Goal: Task Accomplishment & Management: Manage account settings

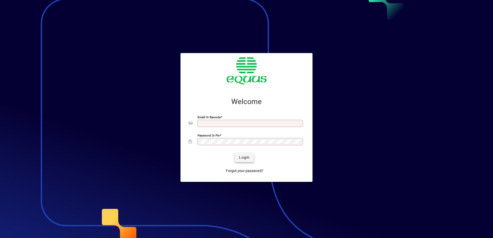
type input "**********"
click at [246, 156] on span "Login" at bounding box center [244, 157] width 11 height 5
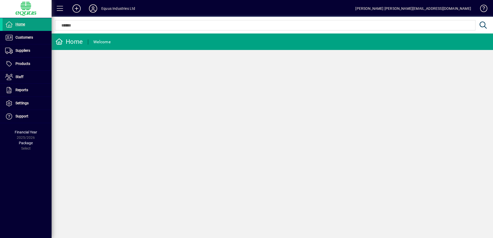
click at [91, 7] on icon at bounding box center [93, 8] width 10 height 8
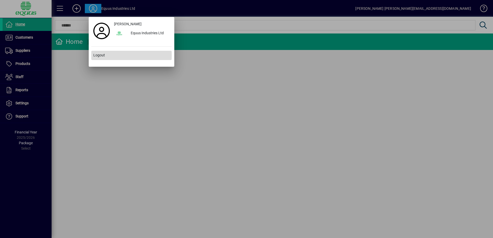
click at [96, 56] on span "Logout" at bounding box center [99, 55] width 12 height 5
